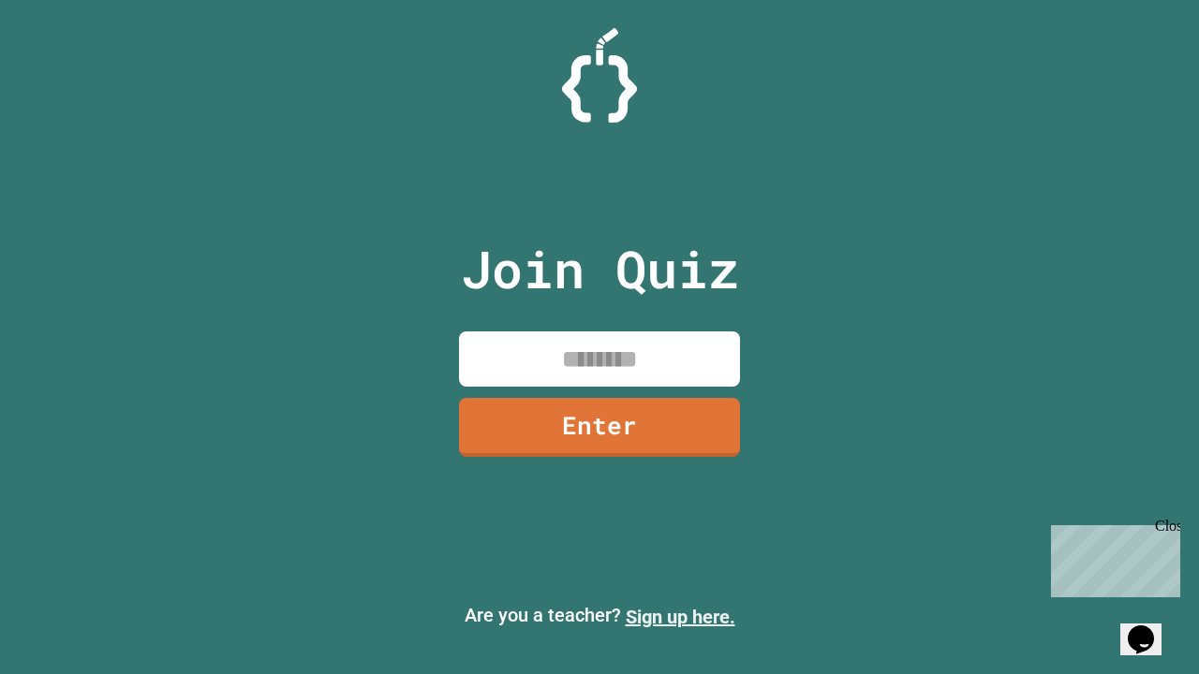
click at [680, 617] on link "Sign up here." at bounding box center [681, 617] width 110 height 22
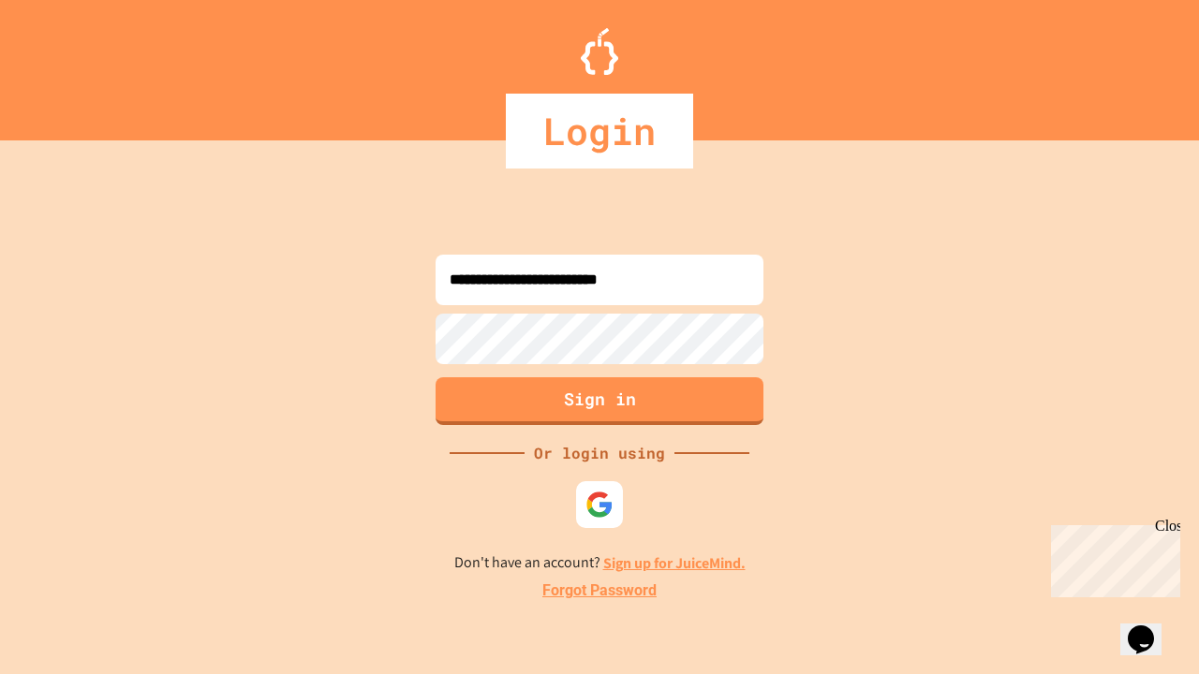
type input "**********"
